Goal: Information Seeking & Learning: Check status

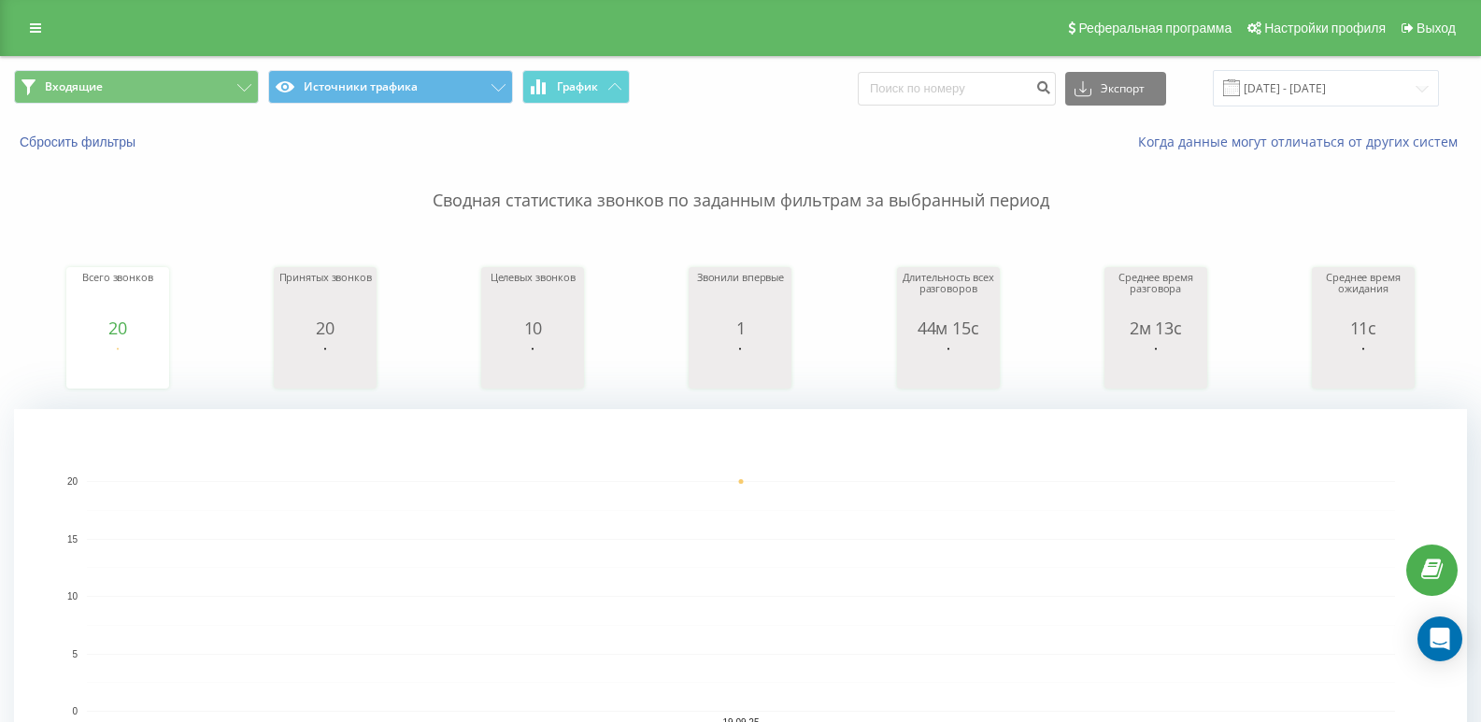
click at [203, 62] on div "Входящие Источники трафика График Экспорт .csv .xls .xlsx [DATE] - [DATE]" at bounding box center [740, 88] width 1479 height 63
click at [207, 74] on button "Входящие" at bounding box center [136, 87] width 245 height 34
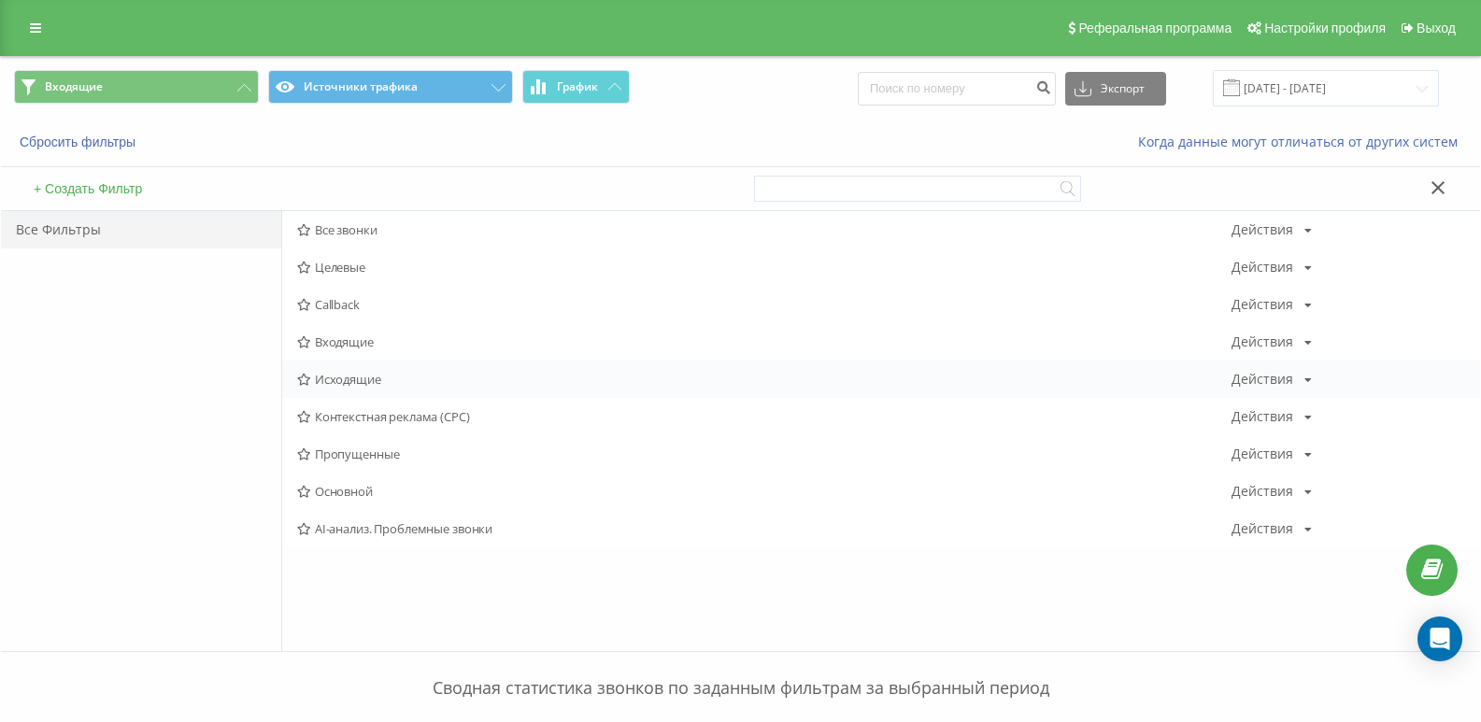
click at [345, 375] on span "Исходящие" at bounding box center [764, 379] width 934 height 13
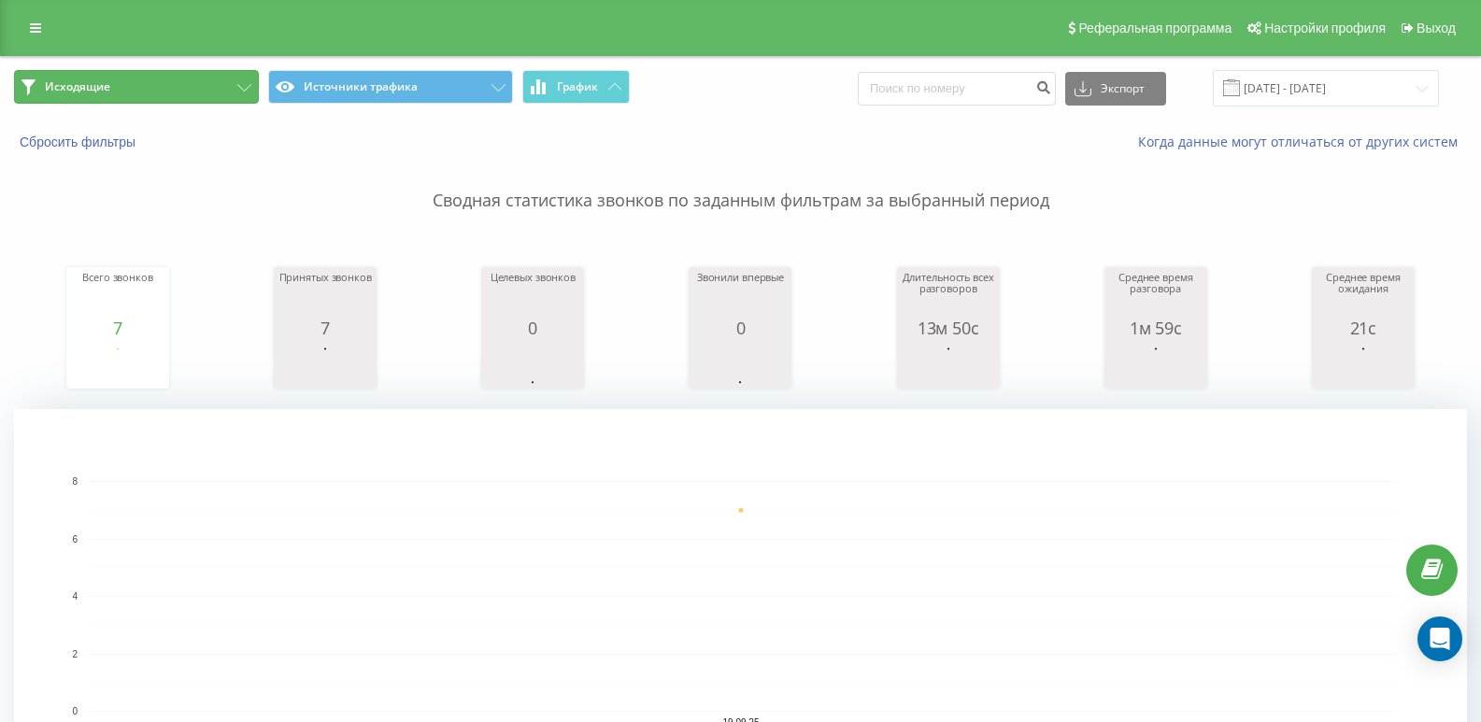
click at [223, 92] on button "Исходящие" at bounding box center [136, 87] width 245 height 34
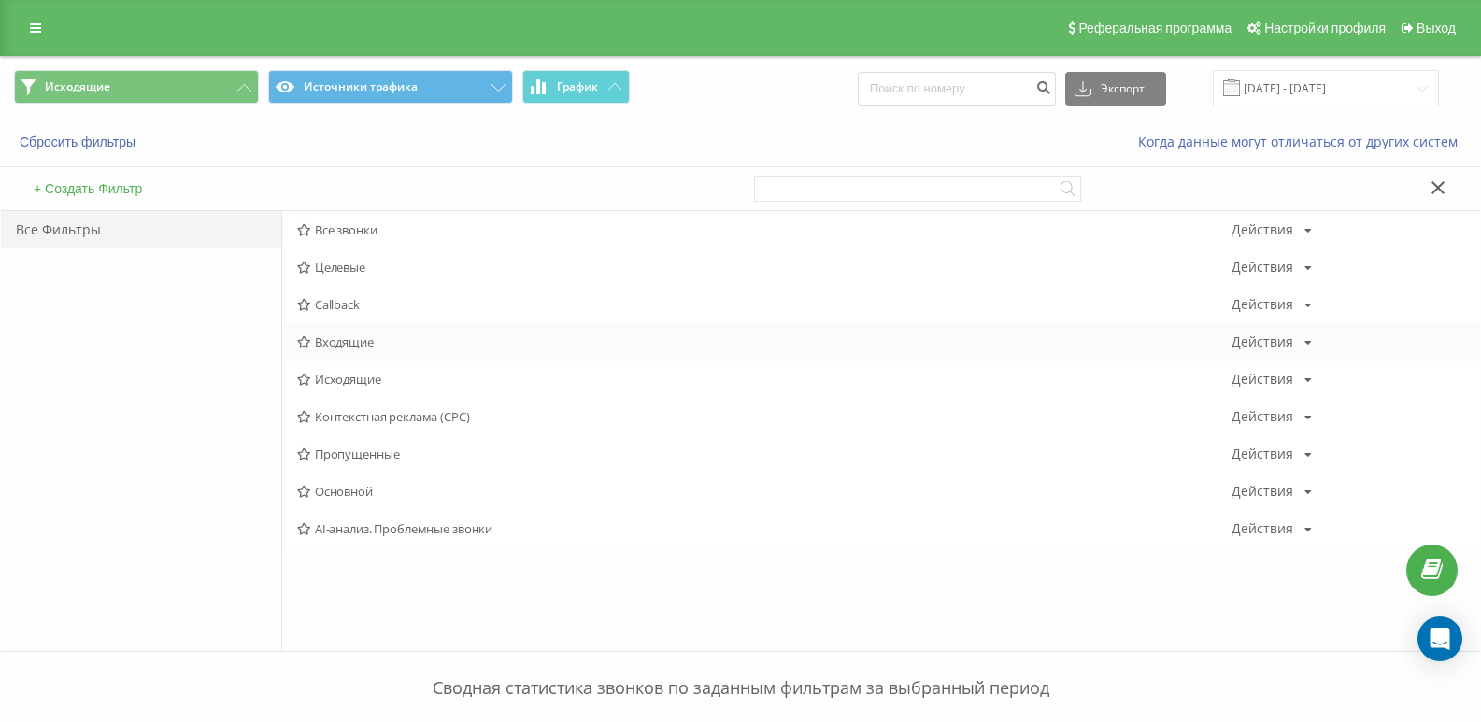
click at [378, 331] on div "Входящие Действия Редактировать Копировать Удалить По умолчанию Поделиться" at bounding box center [881, 341] width 1198 height 37
click at [366, 338] on span "Входящие" at bounding box center [764, 341] width 934 height 13
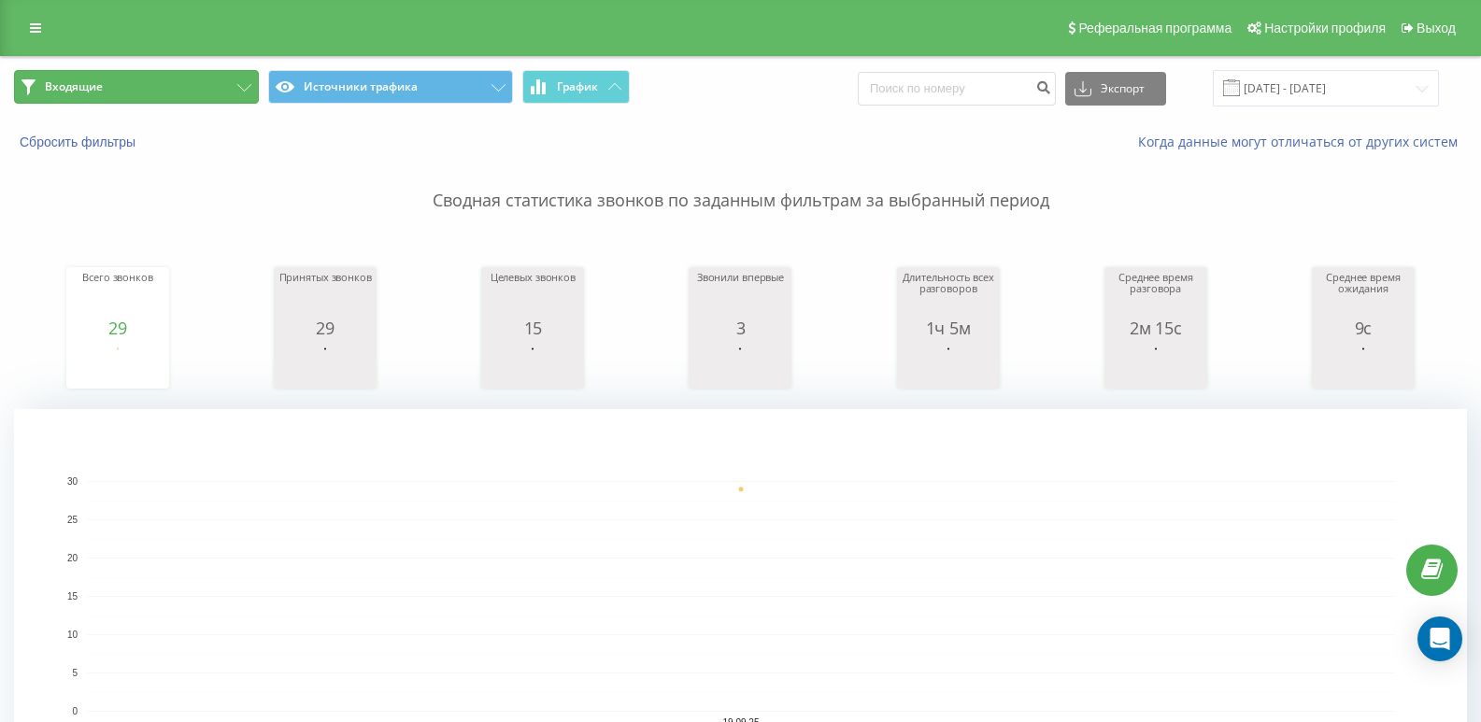
click at [236, 85] on button "Входящие" at bounding box center [136, 87] width 245 height 34
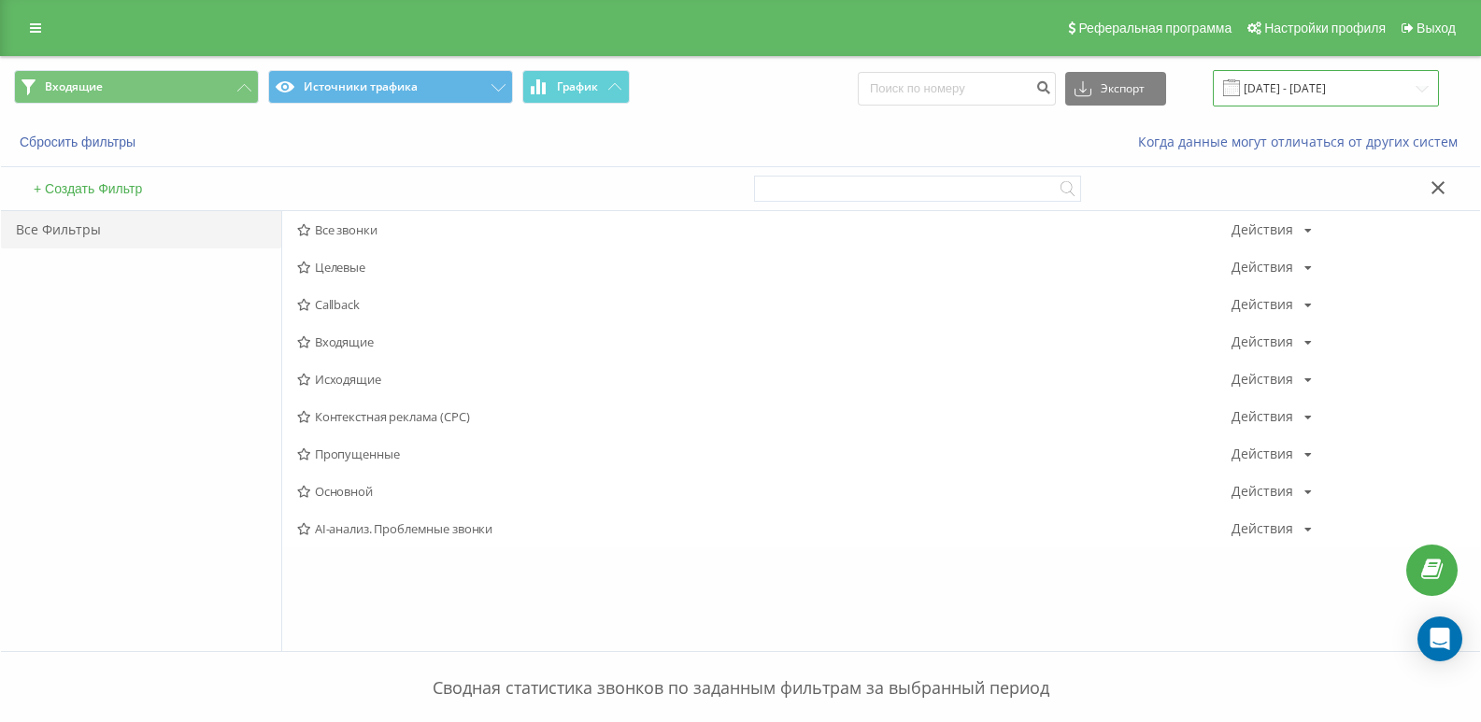
click at [1294, 96] on input "[DATE] - [DATE]" at bounding box center [1326, 88] width 226 height 36
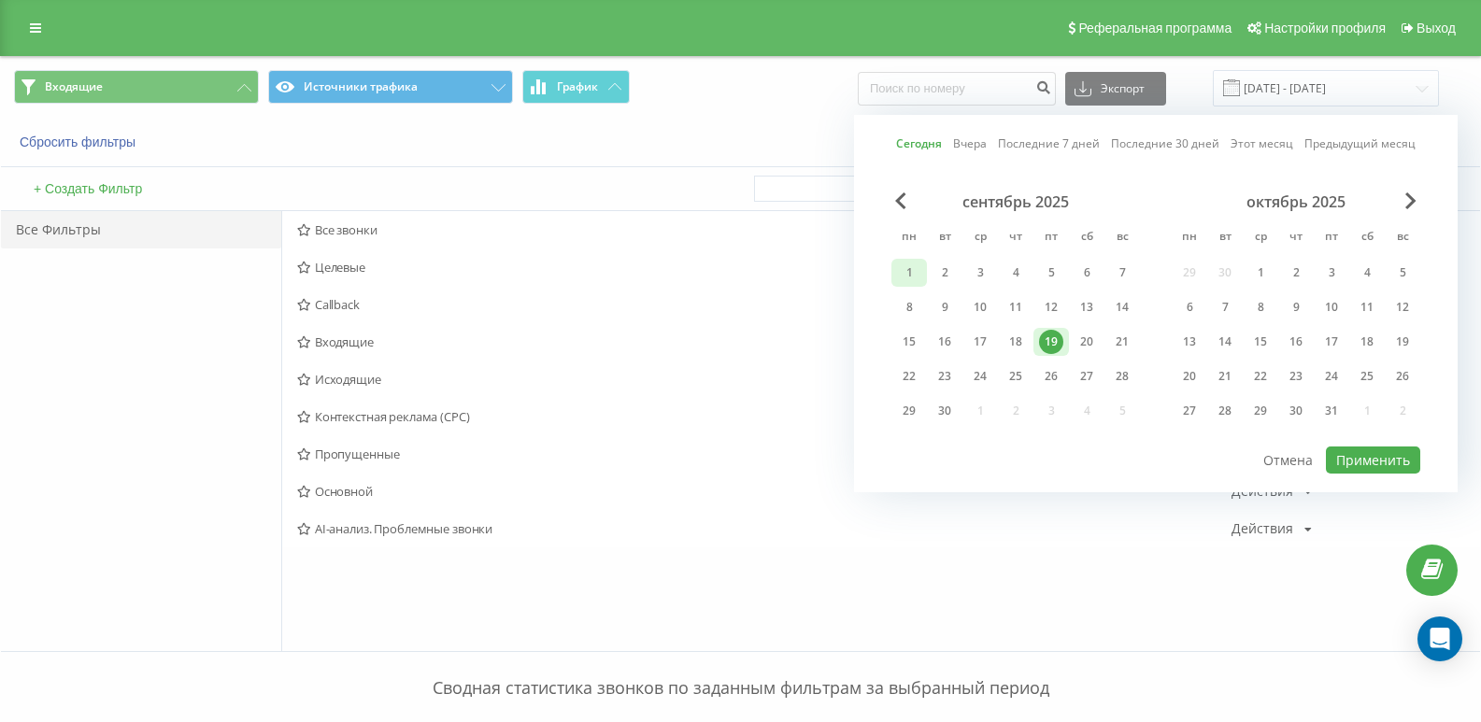
click at [913, 278] on div "1" at bounding box center [909, 273] width 24 height 24
click at [1041, 335] on div "19" at bounding box center [1051, 342] width 24 height 24
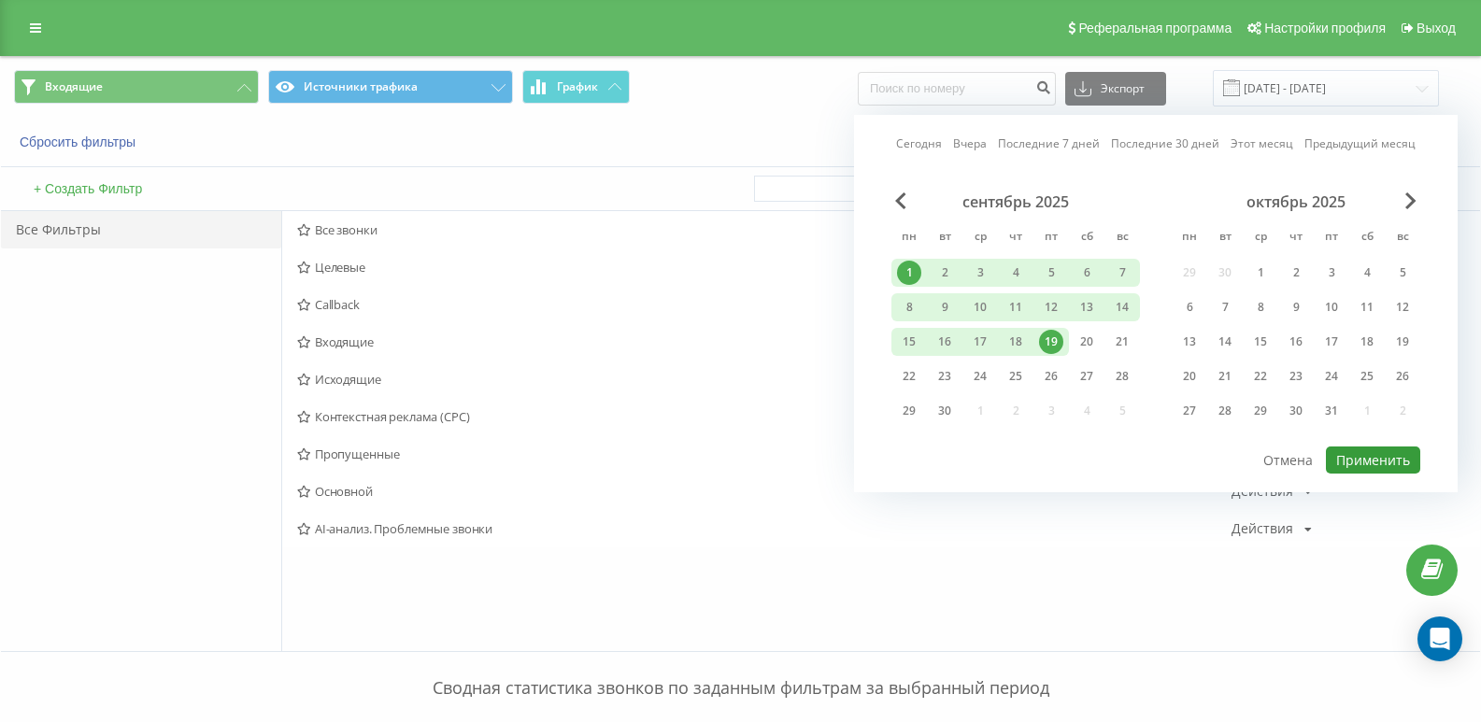
click at [1351, 454] on button "Применить" at bounding box center [1373, 460] width 94 height 27
type input "[DATE] - [DATE]"
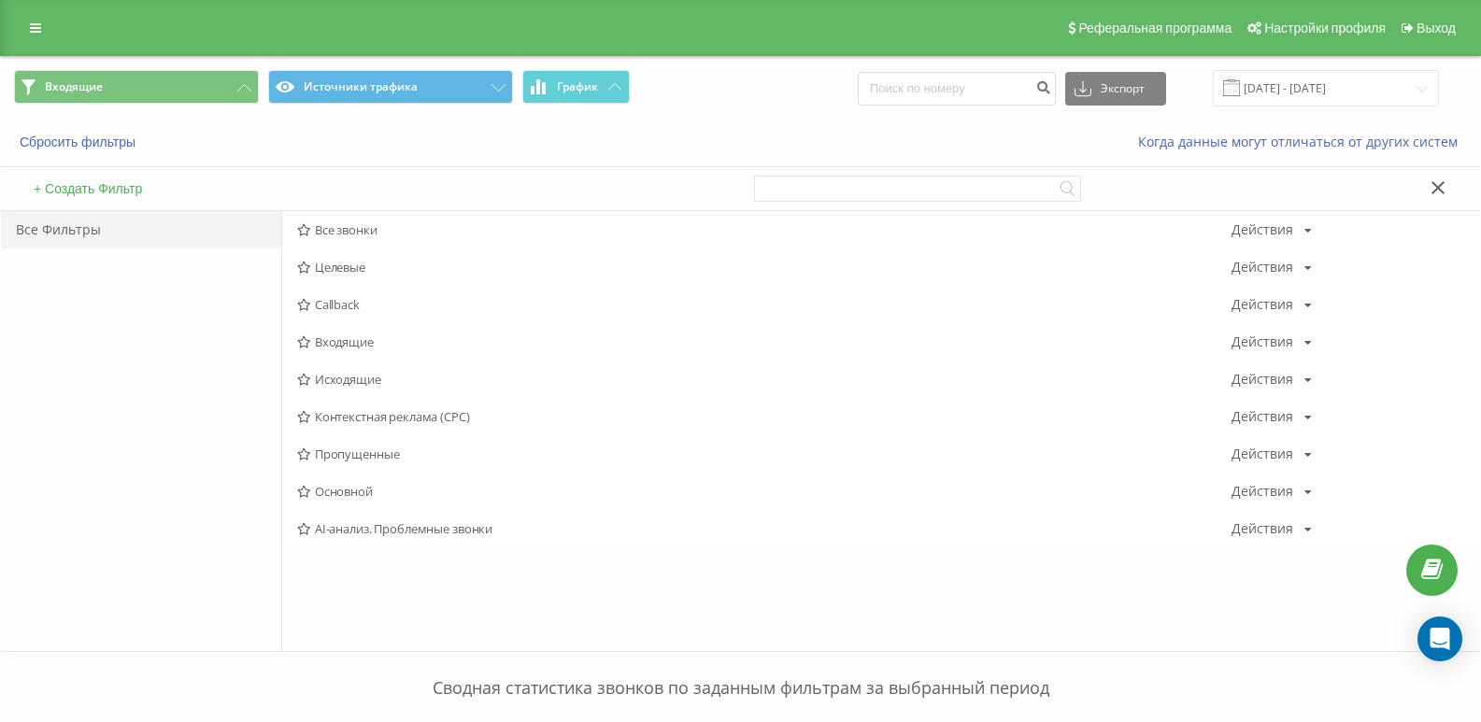
click at [249, 343] on div "Все Фильтры" at bounding box center [141, 431] width 280 height 440
click at [1423, 179] on div at bounding box center [1111, 188] width 714 height 43
click at [1442, 191] on icon at bounding box center [1438, 187] width 13 height 13
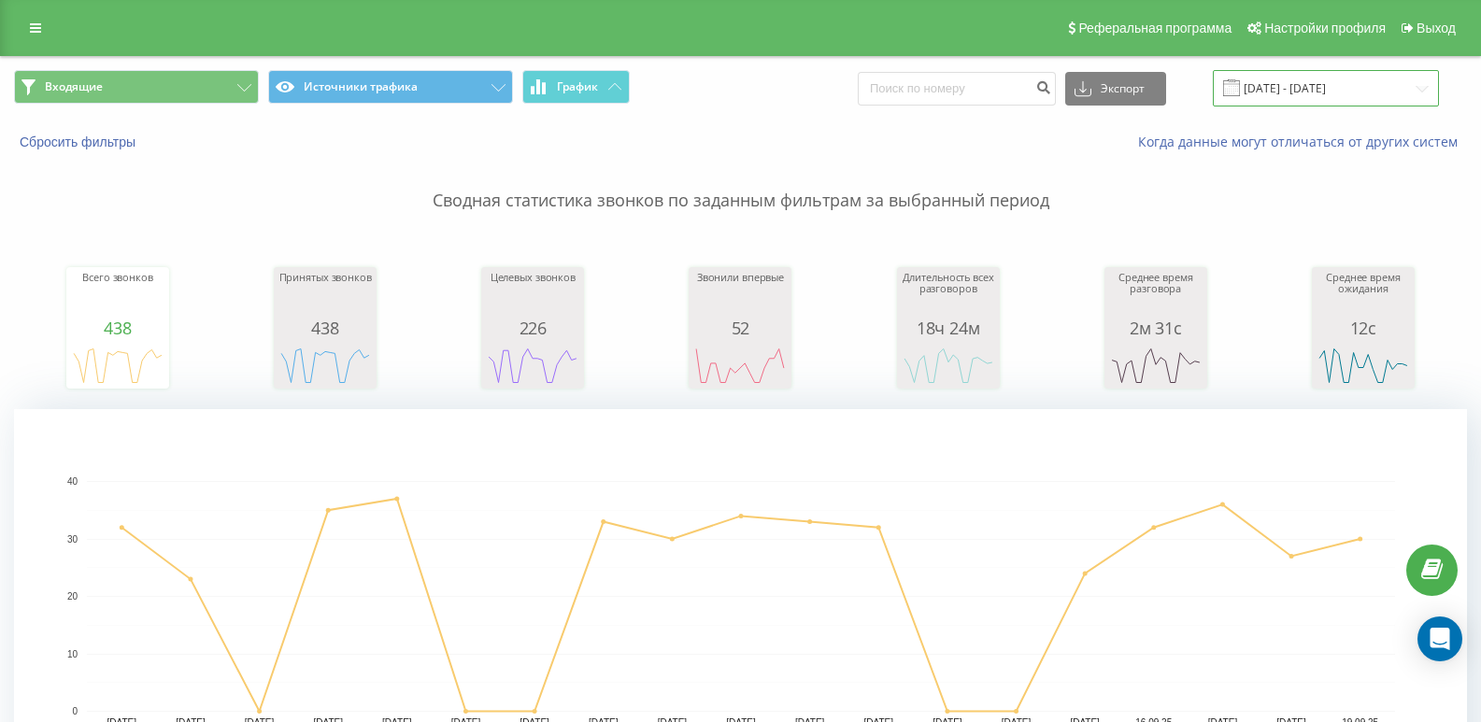
drag, startPoint x: 1297, startPoint y: 95, endPoint x: 1285, endPoint y: 104, distance: 14.8
click at [1297, 95] on input "[DATE] - [DATE]" at bounding box center [1326, 88] width 226 height 36
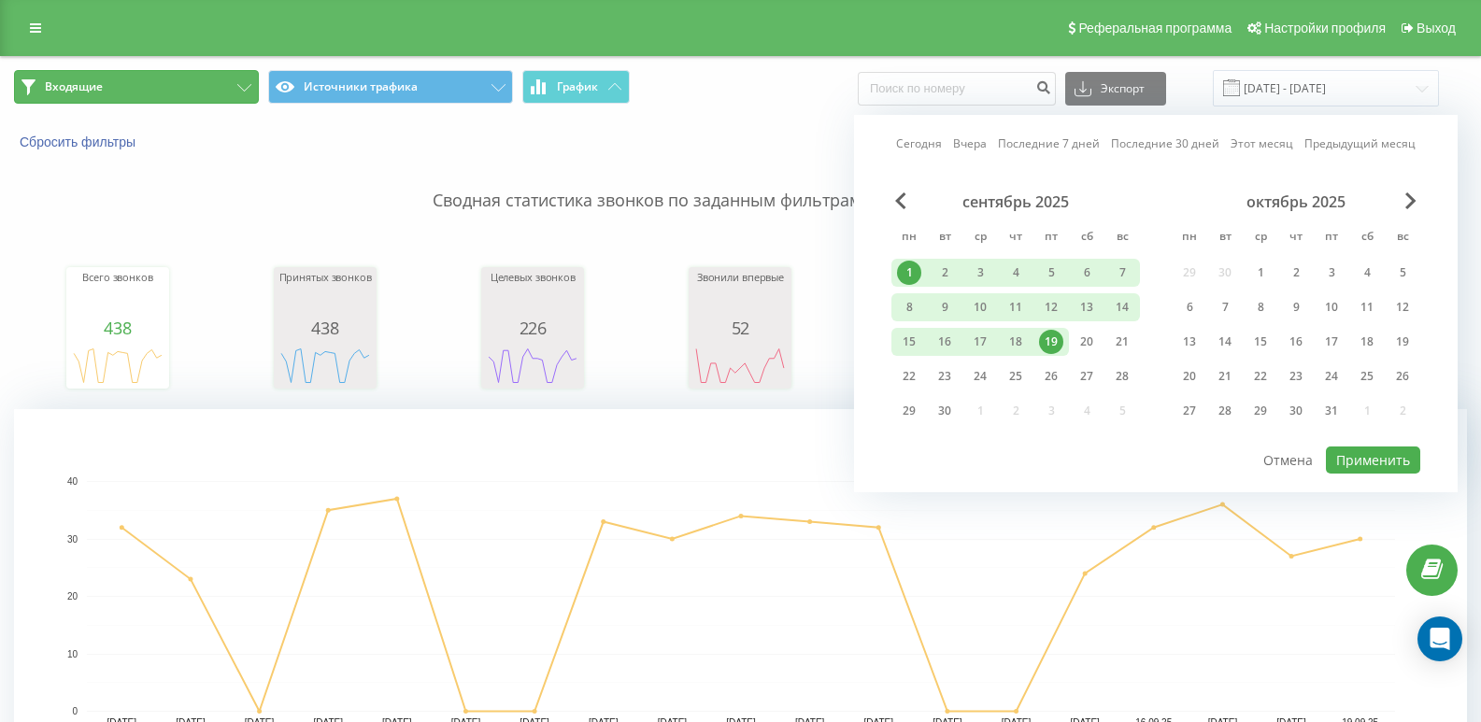
click at [175, 95] on button "Входящие" at bounding box center [136, 87] width 245 height 34
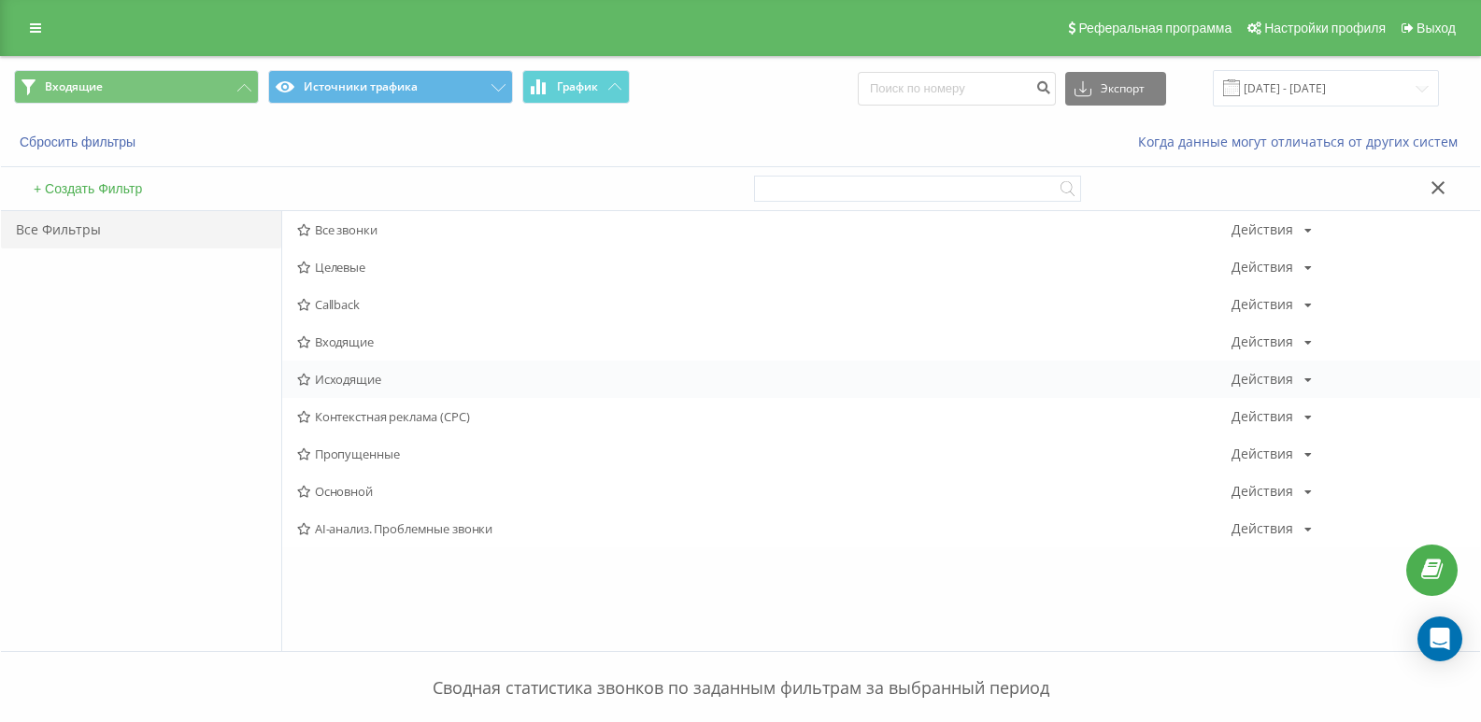
click at [337, 389] on div "Исходящие Действия Редактировать Копировать Удалить По умолчанию Поделиться" at bounding box center [881, 379] width 1198 height 37
click at [365, 384] on span "Исходящие" at bounding box center [764, 379] width 934 height 13
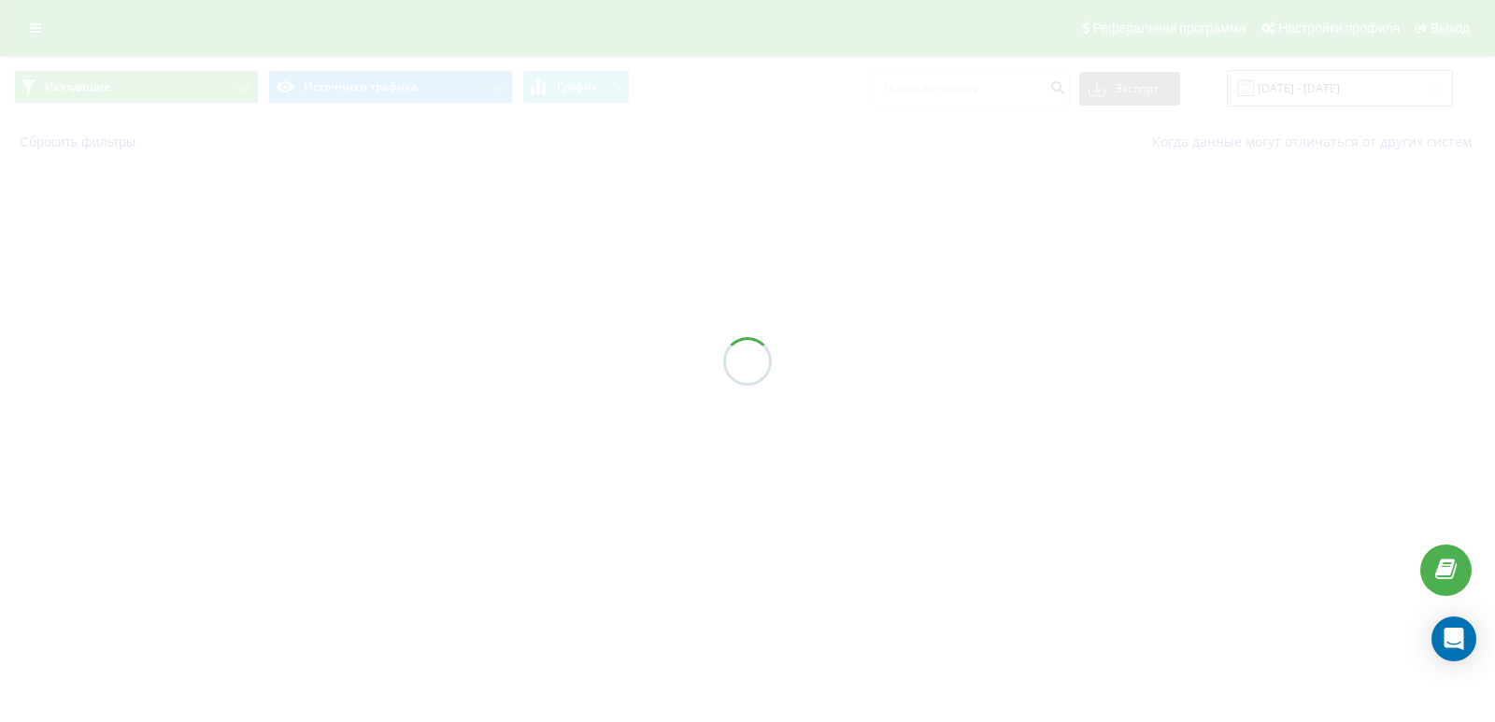
click at [1338, 99] on input "[DATE] - [DATE]" at bounding box center [1340, 88] width 226 height 36
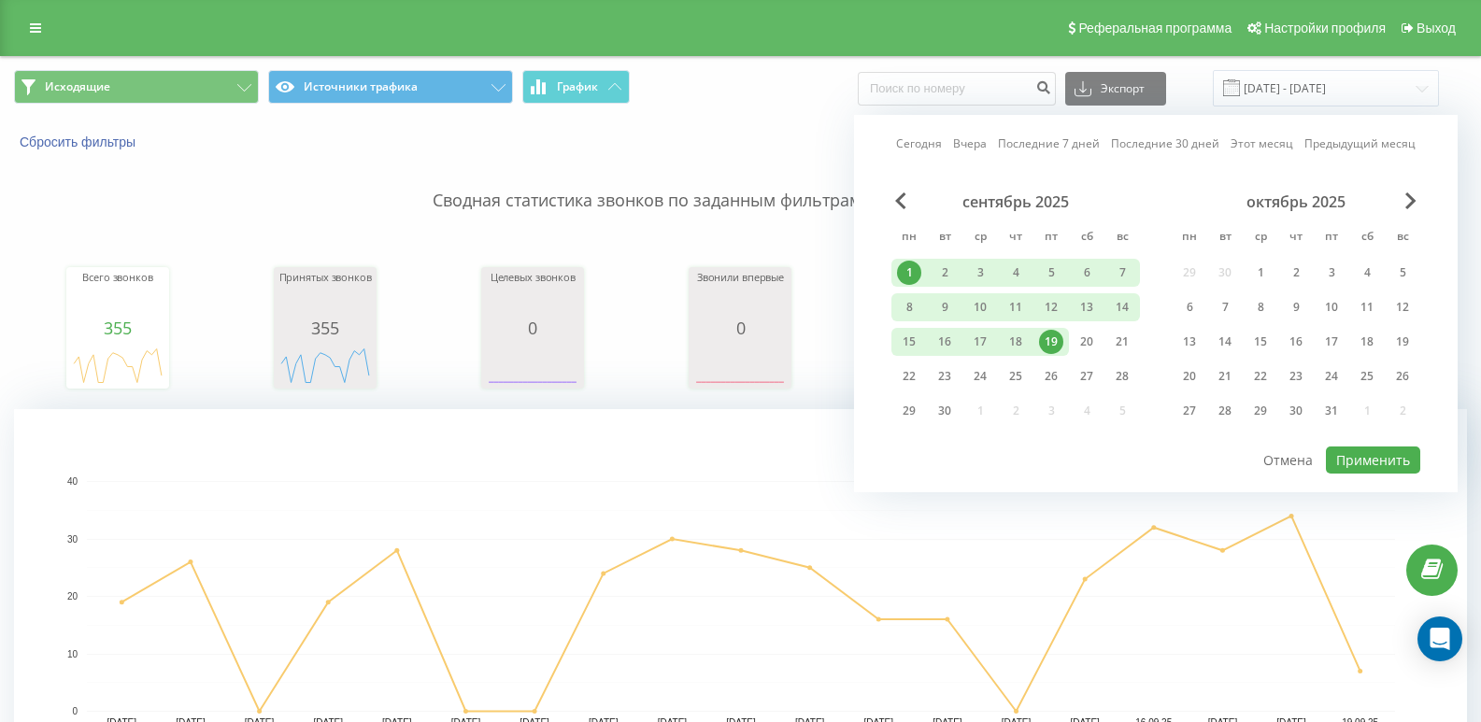
click at [1392, 444] on div "сентябрь 2025 пн вт ср чт пт сб вс 1 2 3 4 5 6 7 8 9 10 11 12 13 14 15 16 17 18…" at bounding box center [1155, 318] width 529 height 252
click at [1384, 458] on button "Применить" at bounding box center [1373, 460] width 94 height 27
